Goal: Information Seeking & Learning: Learn about a topic

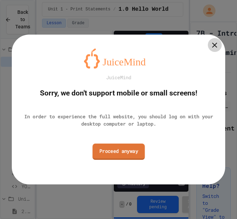
click at [132, 148] on link "Proceed anyway" at bounding box center [118, 151] width 52 height 16
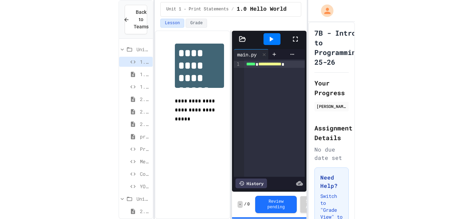
scroll to position [7, 0]
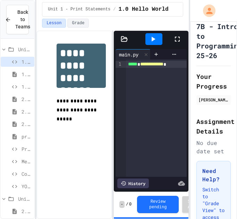
click at [231, 163] on div "7B - Intro to Programming 25-26 Your Progress Harper Brown Assignment Details N…" at bounding box center [213, 160] width 47 height 291
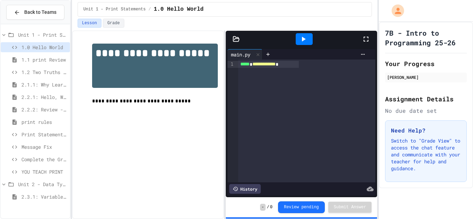
scroll to position [0, 0]
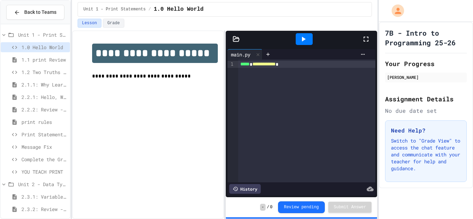
click at [61, 33] on span "Unit 1 - Print Statements" at bounding box center [42, 34] width 49 height 7
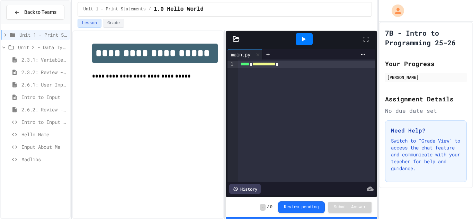
click at [45, 144] on span "Input About Me" at bounding box center [44, 146] width 46 height 7
click at [37, 147] on span "Input About Me" at bounding box center [44, 146] width 46 height 7
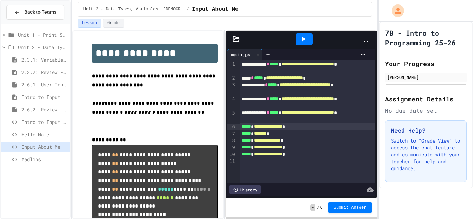
click at [282, 126] on span "**********" at bounding box center [268, 126] width 28 height 5
click at [328, 128] on div "**********" at bounding box center [308, 126] width 136 height 7
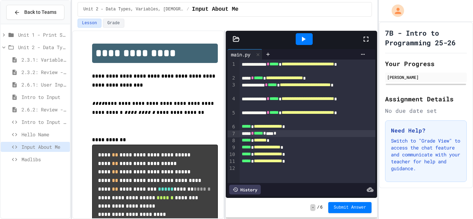
click at [303, 38] on icon at bounding box center [304, 39] width 4 height 5
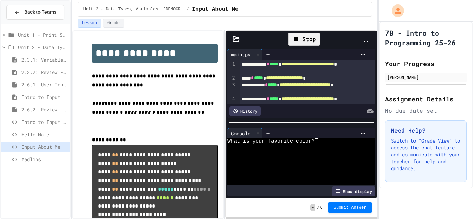
click at [316, 143] on textarea "Terminal input" at bounding box center [316, 142] width 3 height 6
click at [315, 148] on div "What is your grade?" at bounding box center [298, 147] width 140 height 6
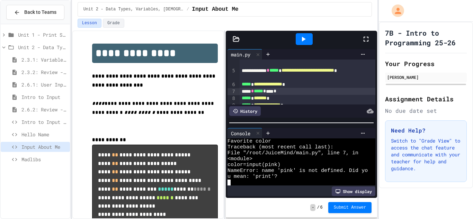
scroll to position [69, 0]
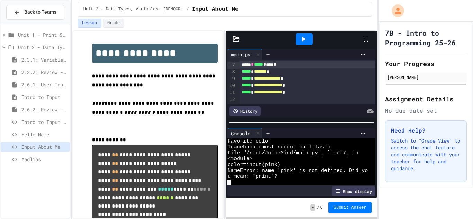
click at [292, 65] on div "***** * ***** * **** *" at bounding box center [308, 64] width 136 height 7
click at [305, 37] on icon at bounding box center [303, 39] width 8 height 8
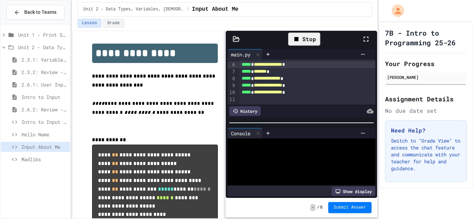
scroll to position [0, 0]
click at [317, 144] on textarea "Terminal input" at bounding box center [316, 142] width 3 height 6
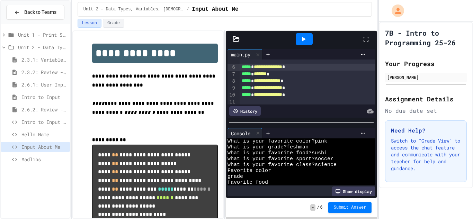
scroll to position [62, 0]
